Goal: Task Accomplishment & Management: Manage account settings

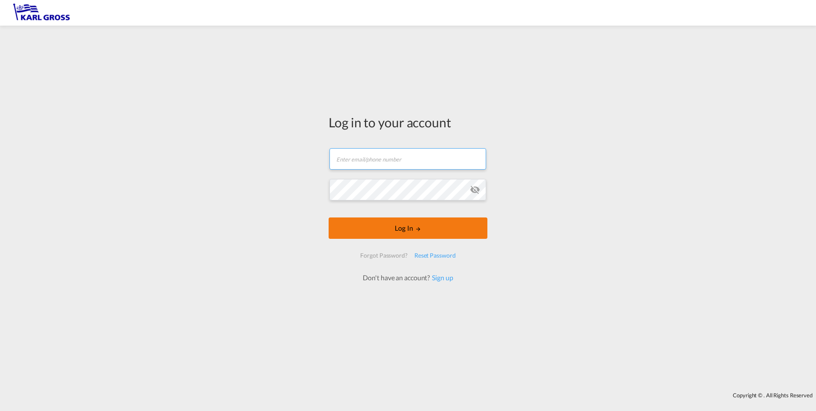
type input "[EMAIL_ADDRESS][DOMAIN_NAME]"
click at [393, 224] on button "Log In" at bounding box center [408, 227] width 159 height 21
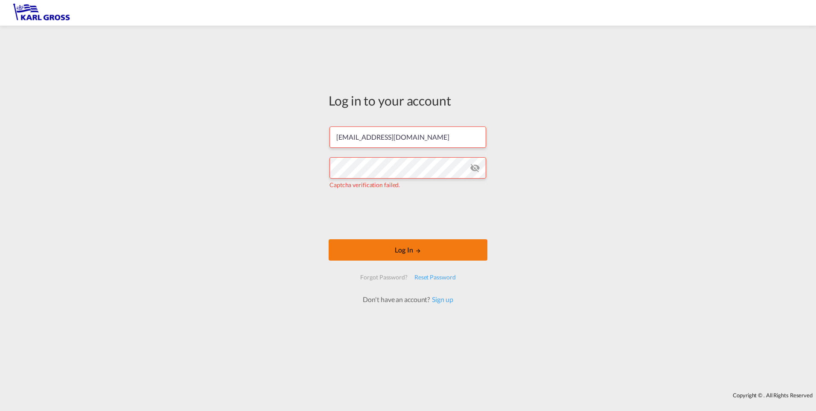
click at [393, 247] on button "Log In" at bounding box center [408, 249] width 159 height 21
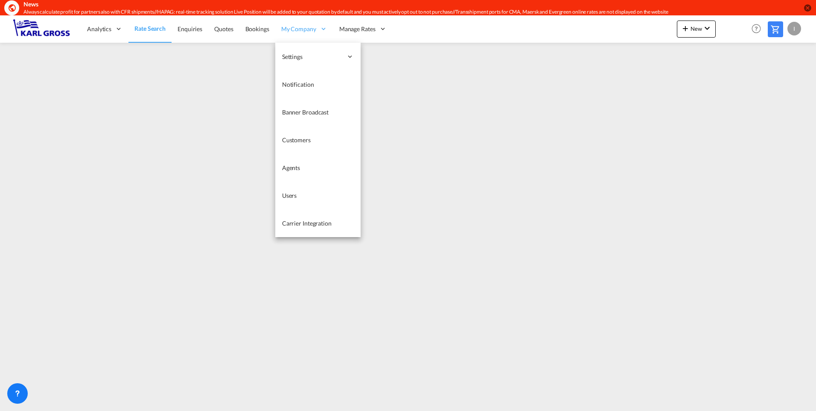
click at [290, 27] on span "My Company" at bounding box center [298, 29] width 35 height 9
click at [317, 195] on link "Users" at bounding box center [317, 195] width 85 height 28
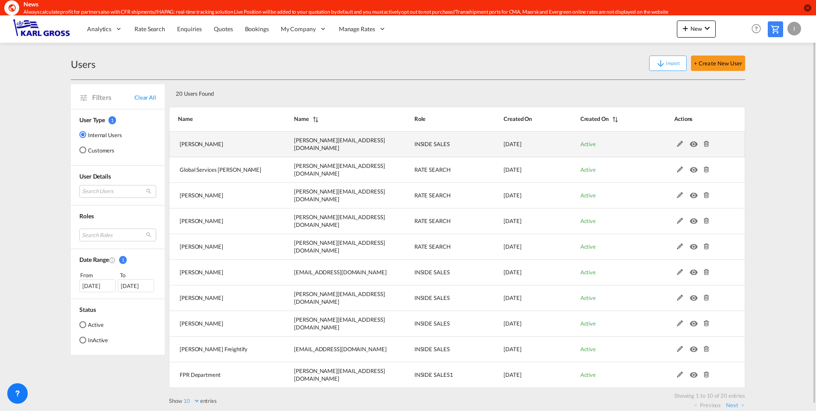
click at [393, 144] on md-icon at bounding box center [680, 144] width 11 height 6
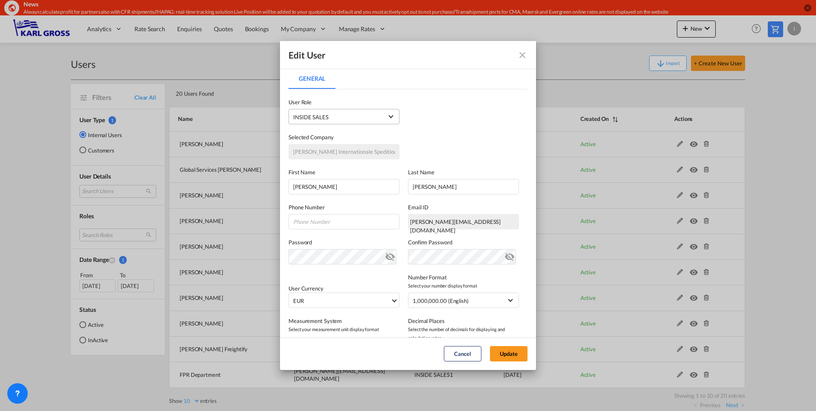
click at [358, 122] on md-select-value "INSIDE SALES USER_DEFINED" at bounding box center [344, 116] width 102 height 11
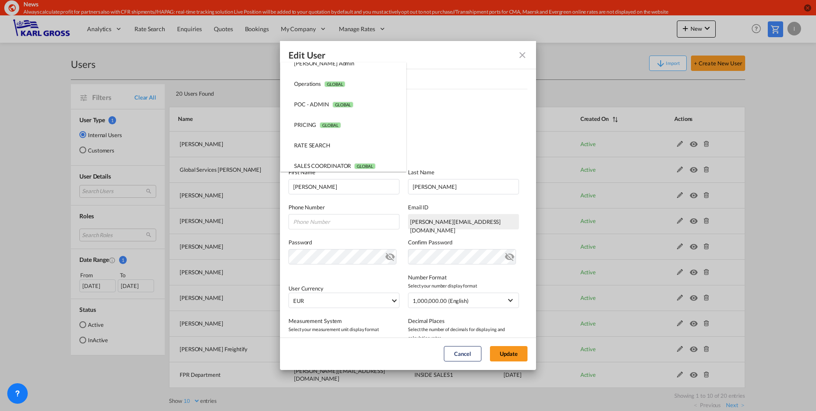
scroll to position [179, 0]
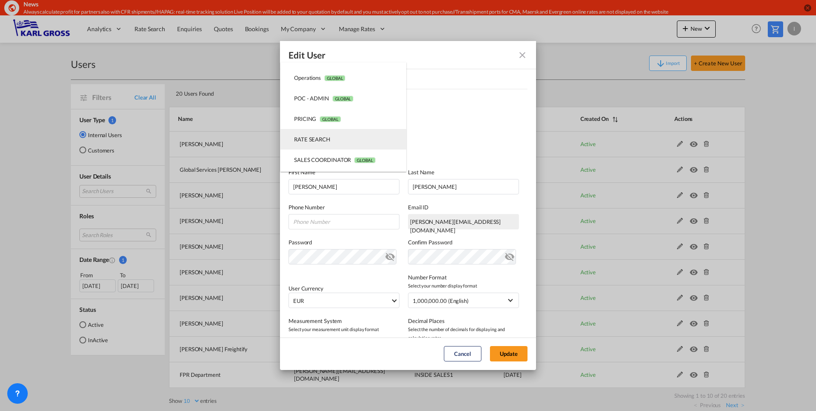
click at [342, 143] on md-option "RATE SEARCH USER_DEFINED" at bounding box center [343, 139] width 126 height 20
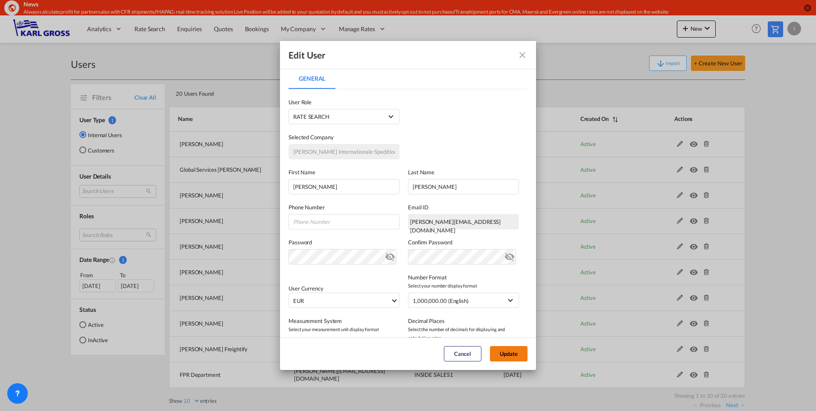
click at [393, 353] on button "Update" at bounding box center [509, 353] width 38 height 15
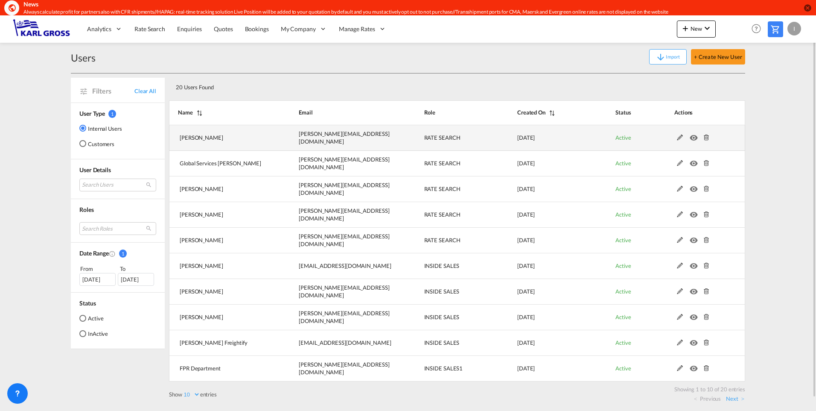
scroll to position [0, 0]
